Goal: Obtain resource: Download file/media

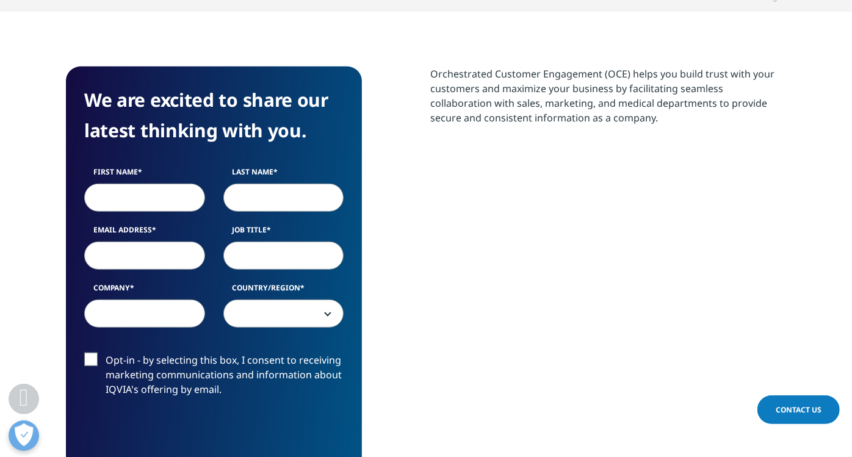
scroll to position [471, 721]
click at [161, 192] on input "First Name" at bounding box center [144, 198] width 121 height 28
type input "[PERSON_NAME]"
type input "[EMAIL_ADDRESS][DOMAIN_NAME]"
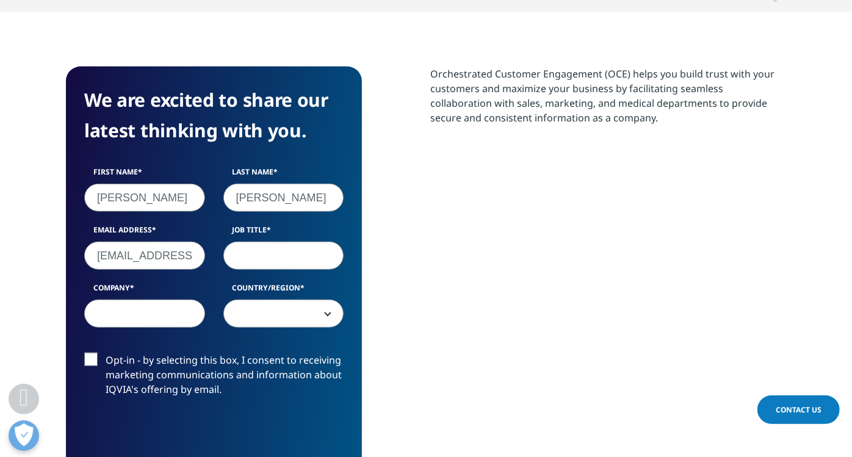
type input "KL"
select select "India"
click at [84, 357] on div "Opt-in - by selecting this box, I consent to receiving marketing communications…" at bounding box center [214, 378] width 278 height 51
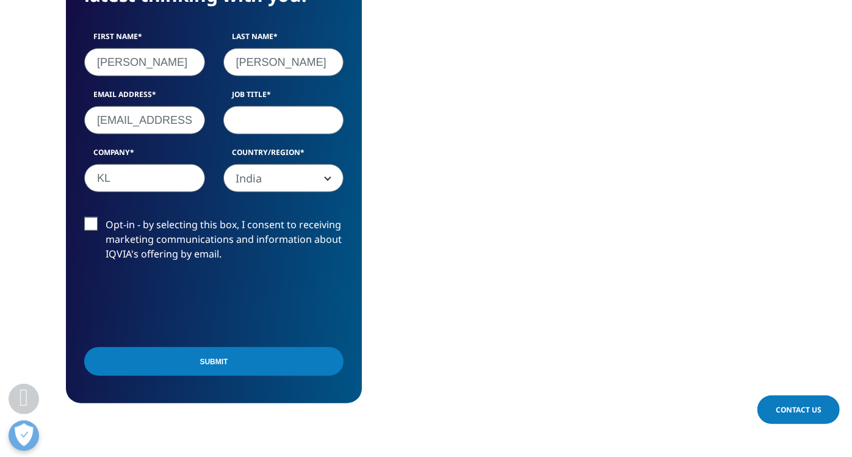
click at [200, 355] on input "Submit" at bounding box center [214, 361] width 260 height 29
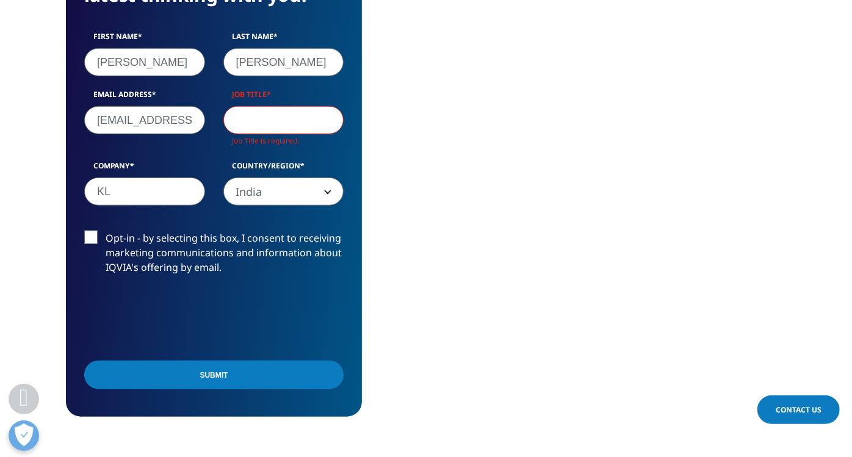
scroll to position [485, 721]
click at [259, 123] on input "Job Title" at bounding box center [284, 120] width 121 height 28
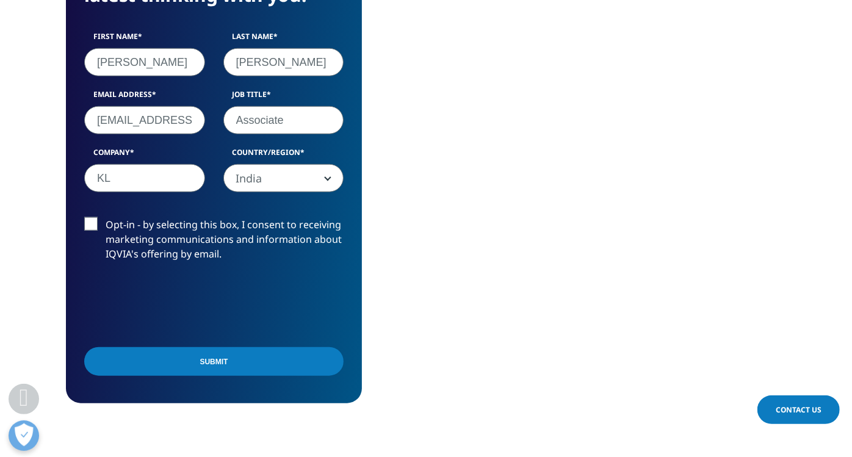
type input "Associate"
click at [242, 352] on input "Submit" at bounding box center [214, 361] width 260 height 29
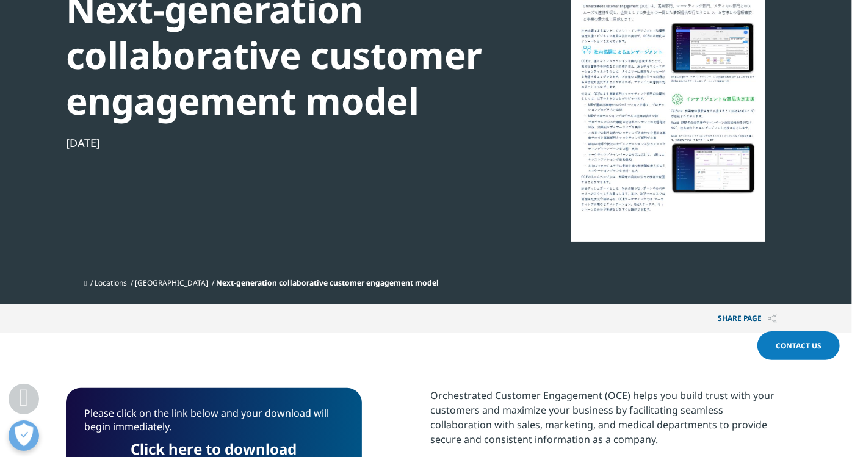
scroll to position [355, 0]
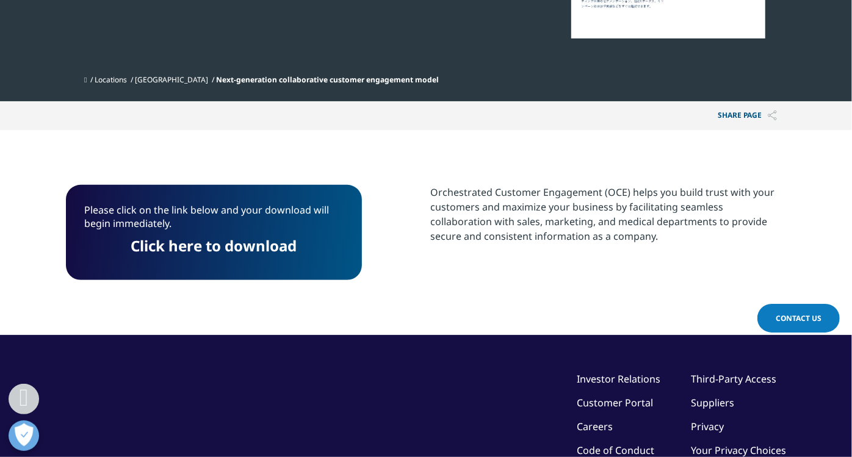
click at [198, 247] on link "Click here to download" at bounding box center [214, 246] width 166 height 20
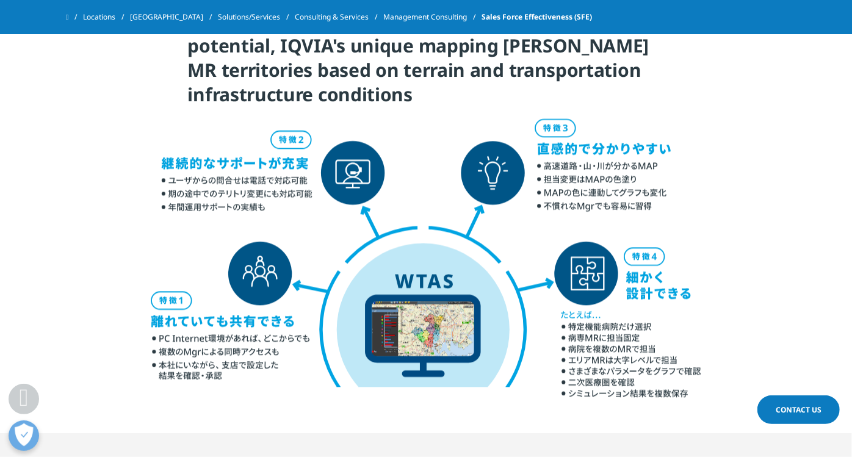
scroll to position [1764, 0]
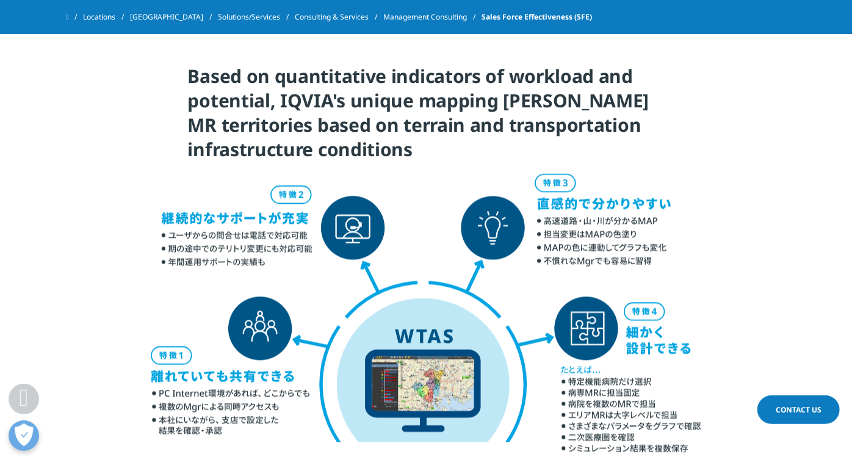
click at [421, 372] on img at bounding box center [426, 313] width 562 height 285
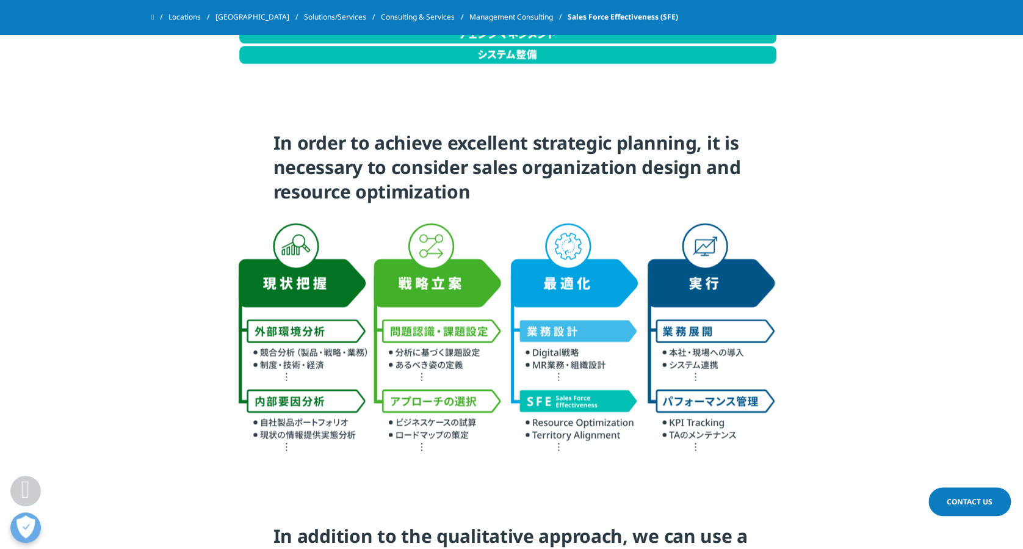
scroll to position [736, 0]
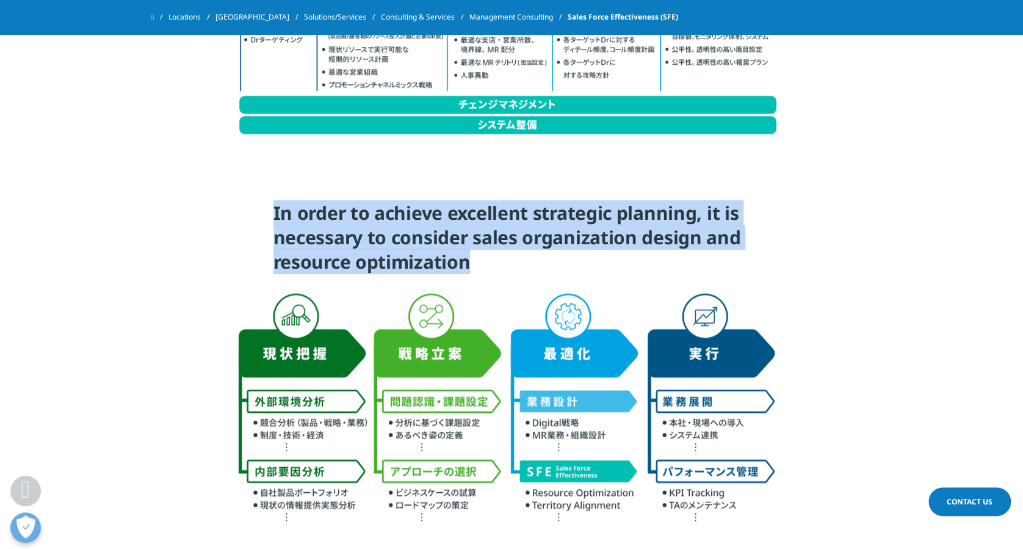
drag, startPoint x: 271, startPoint y: 211, endPoint x: 489, endPoint y: 269, distance: 225.4
click at [489, 269] on section "In order to achieve excellent strategic planning, it is necessary to consider s…" at bounding box center [511, 226] width 1023 height 113
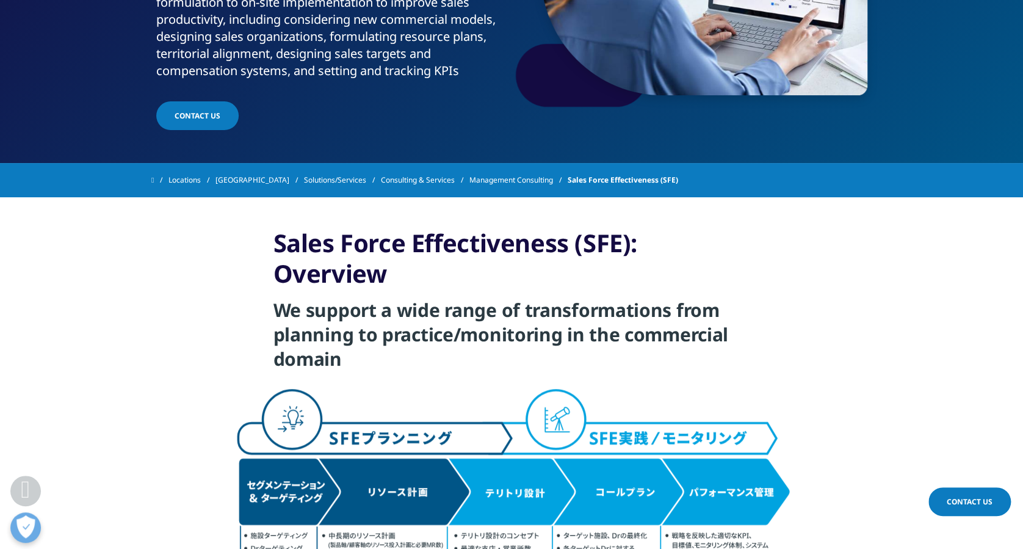
scroll to position [248, 0]
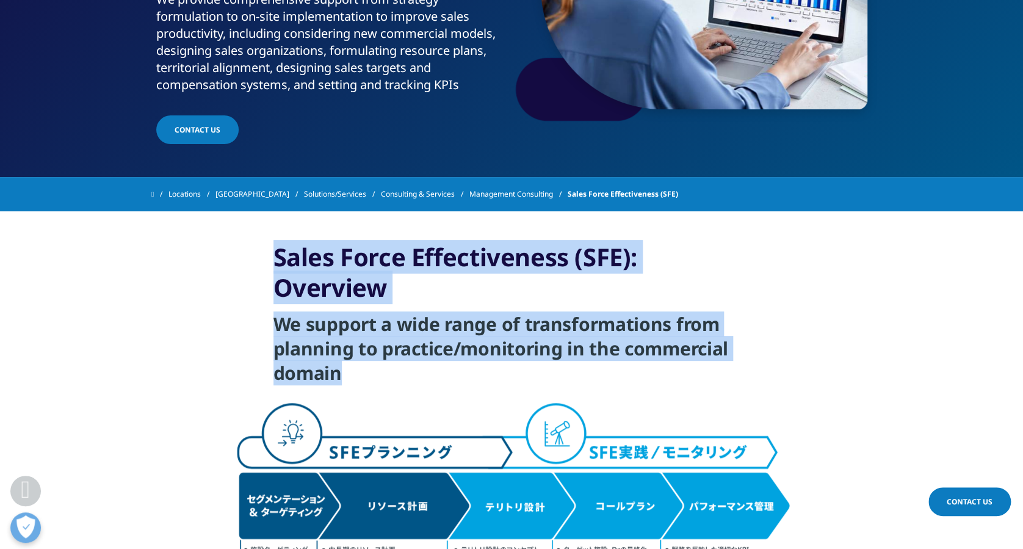
drag, startPoint x: 272, startPoint y: 249, endPoint x: 346, endPoint y: 364, distance: 137.0
click at [346, 364] on section "Sales Force Effectiveness (SFE): Overview We support a wide range of transforma…" at bounding box center [511, 302] width 1023 height 183
click at [360, 255] on h3 "Sales Force Effectiveness (SFE): Overview" at bounding box center [512, 277] width 477 height 70
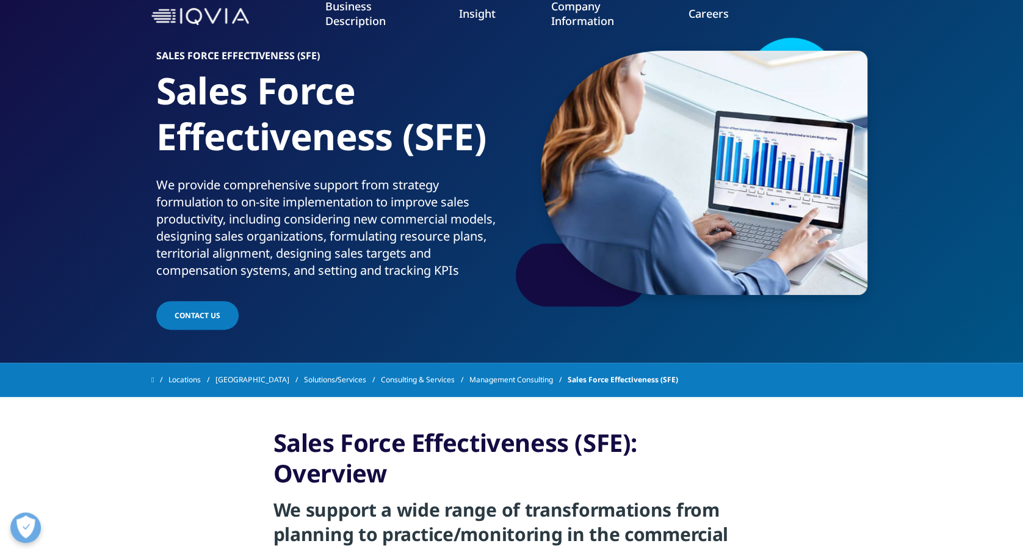
scroll to position [4, 0]
